Goal: Task Accomplishment & Management: Complete application form

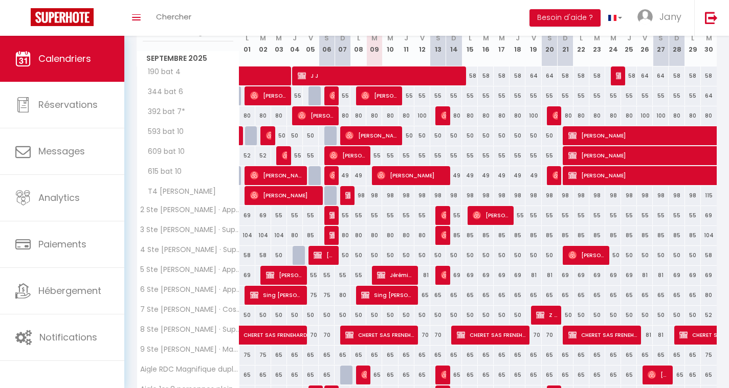
click at [575, 135] on img at bounding box center [572, 135] width 8 height 8
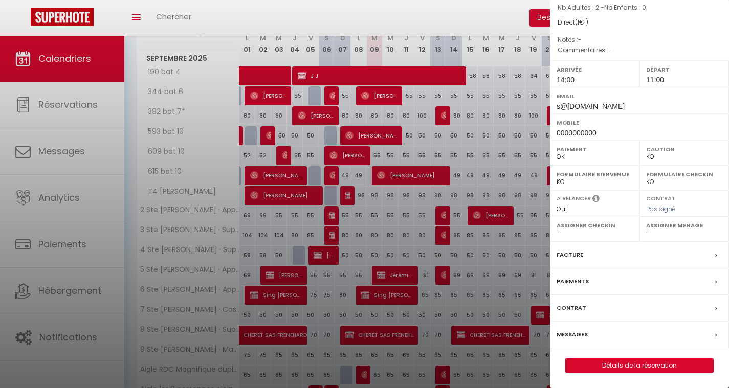
scroll to position [184, 0]
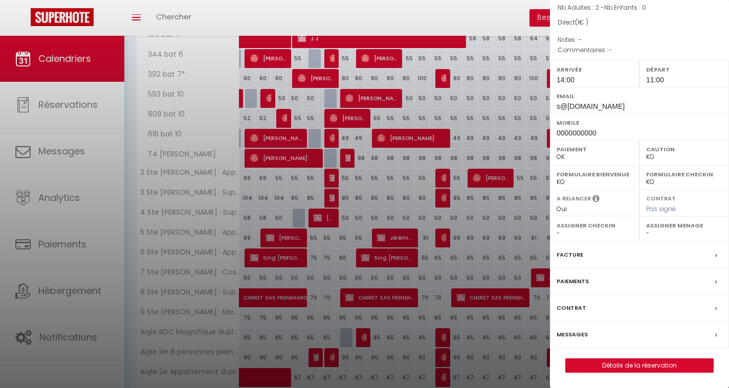
click at [651, 364] on link "Détails de la réservation" at bounding box center [639, 365] width 147 height 13
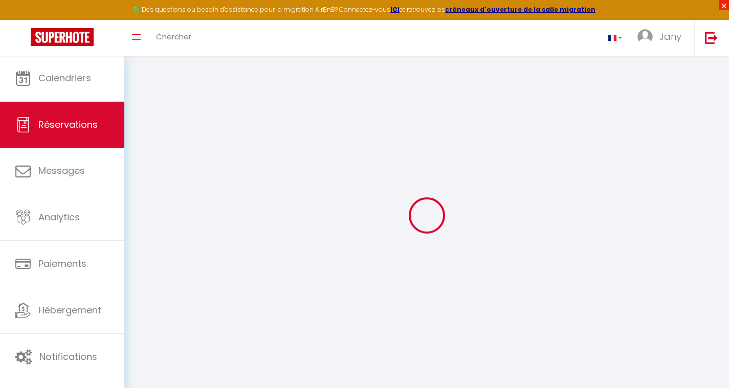
select select
select select "14"
checkbox input "false"
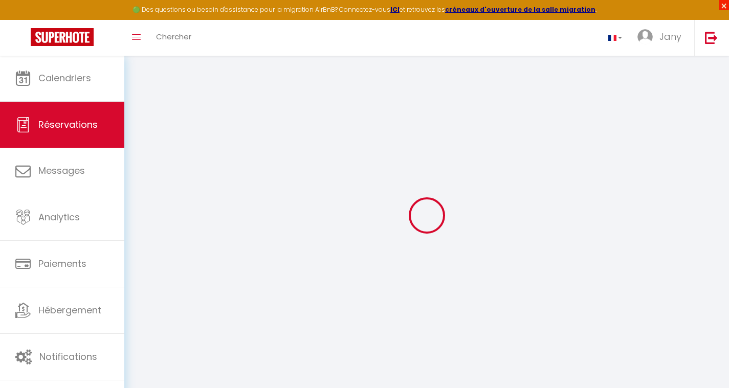
click at [724, 6] on span "×" at bounding box center [724, 5] width 10 height 10
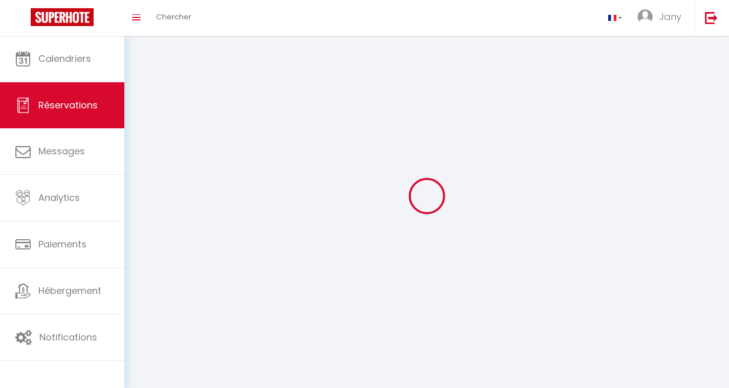
select select
checkbox input "false"
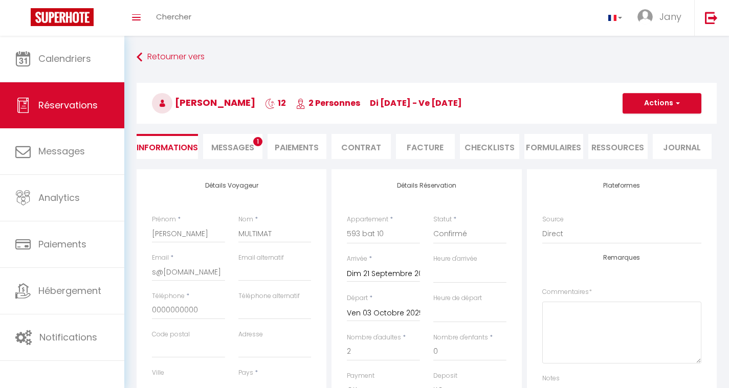
select select
checkbox input "false"
select select
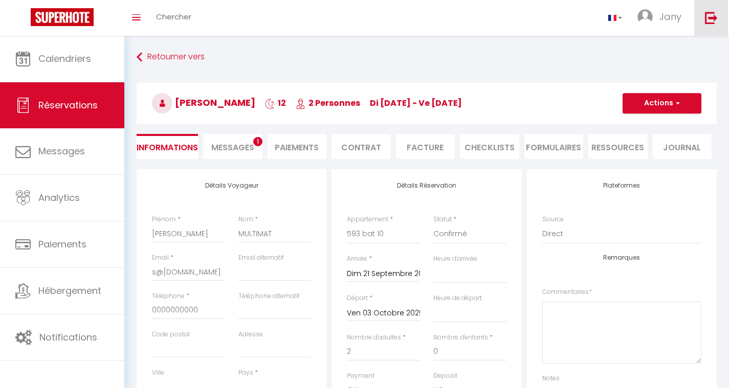
select select
checkbox input "false"
select select
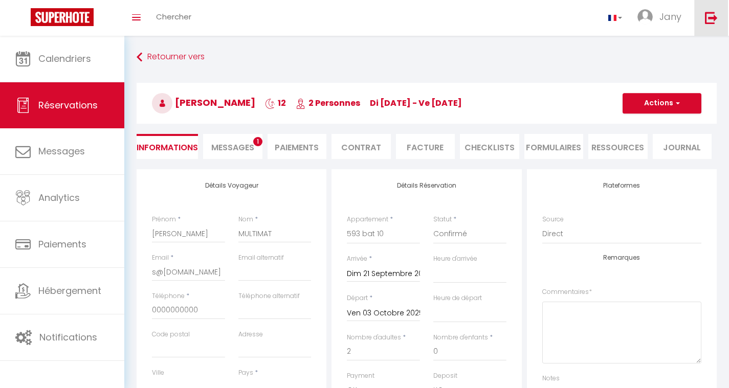
select select
checkbox input "false"
select select
checkbox input "false"
select select "14:00"
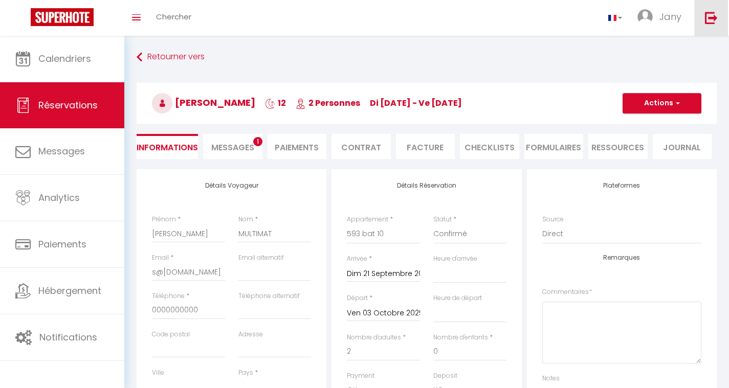
select select "11:00"
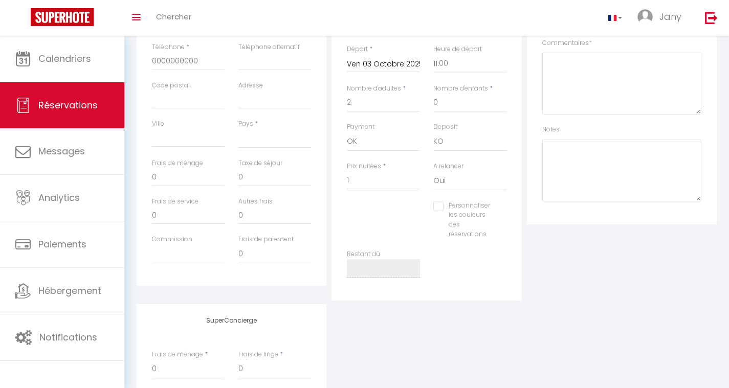
scroll to position [142, 0]
